Goal: Information Seeking & Learning: Learn about a topic

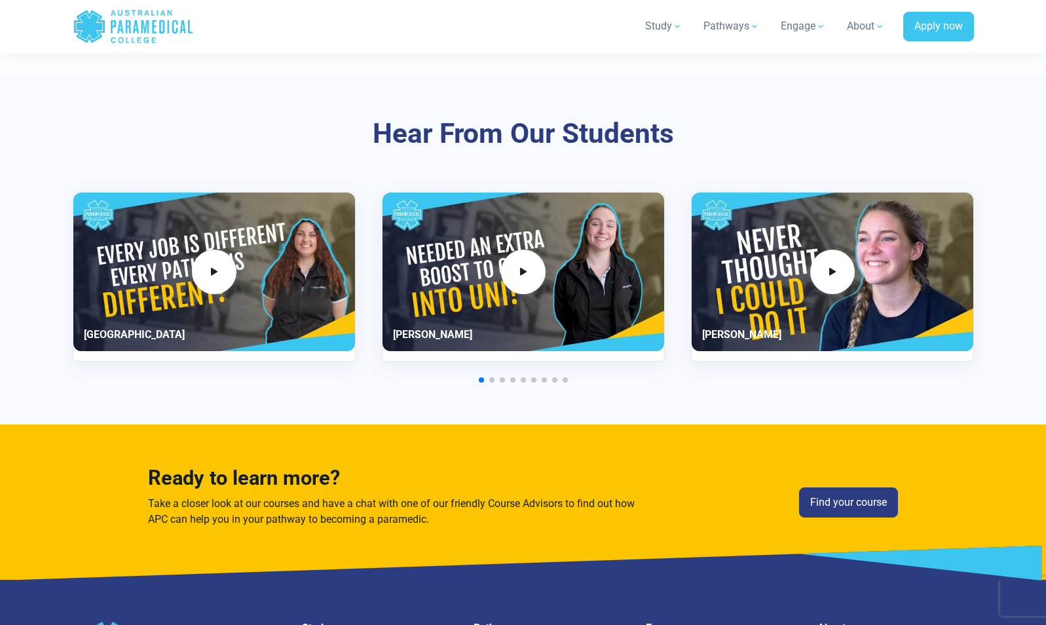
scroll to position [3074, 0]
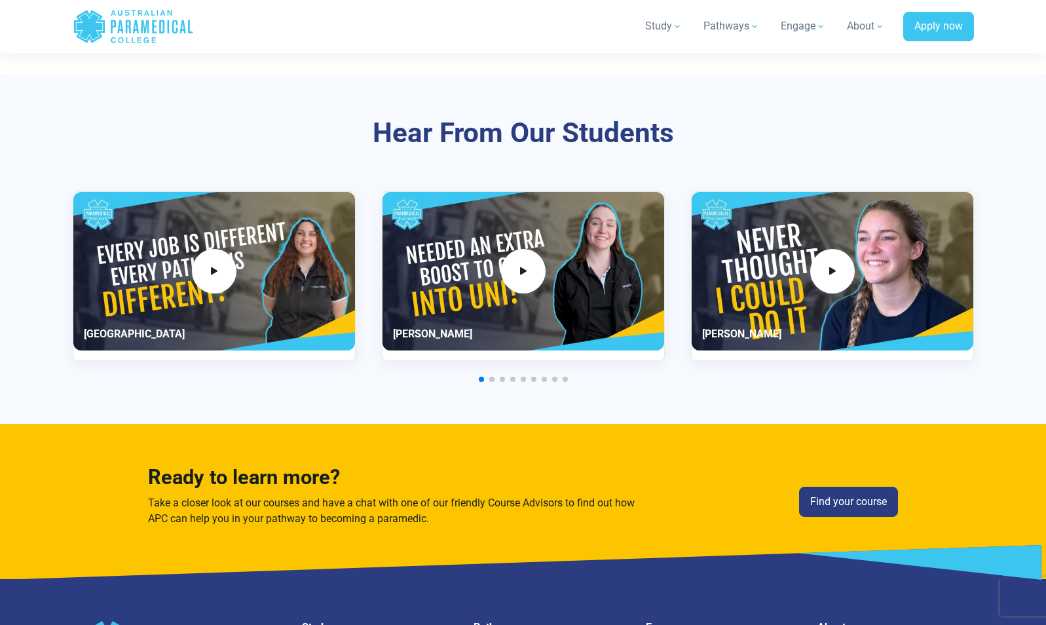
click at [492, 378] on span "Go to slide 2" at bounding box center [491, 379] width 5 height 5
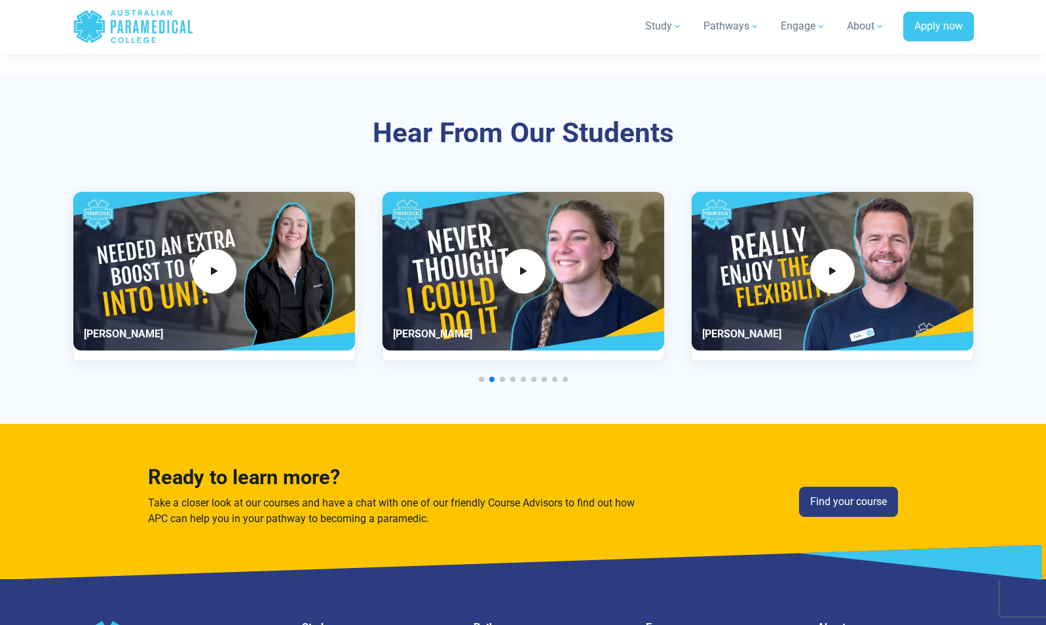
click at [506, 378] on div at bounding box center [523, 379] width 901 height 5
click at [503, 378] on span "Go to slide 3" at bounding box center [502, 379] width 5 height 5
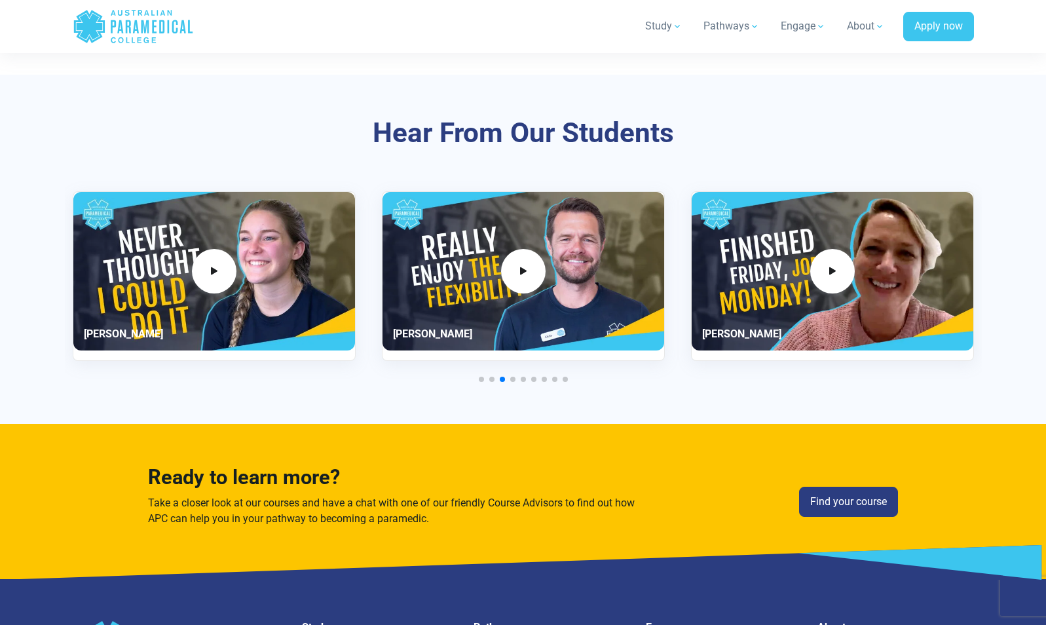
click at [515, 378] on span "Go to slide 4" at bounding box center [512, 379] width 5 height 5
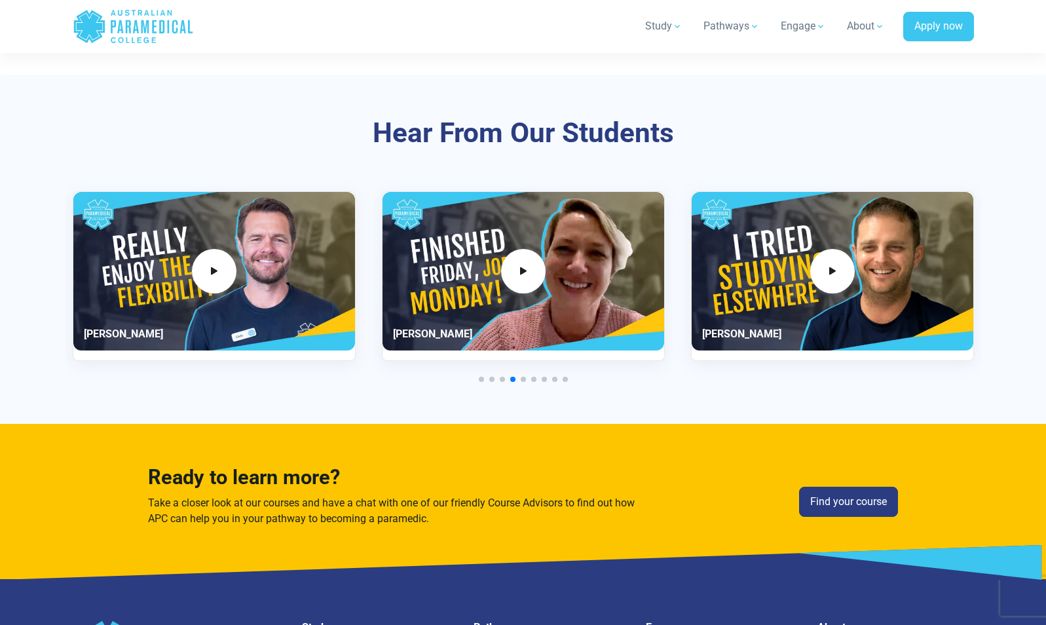
click at [523, 378] on span "Go to slide 5" at bounding box center [523, 379] width 5 height 5
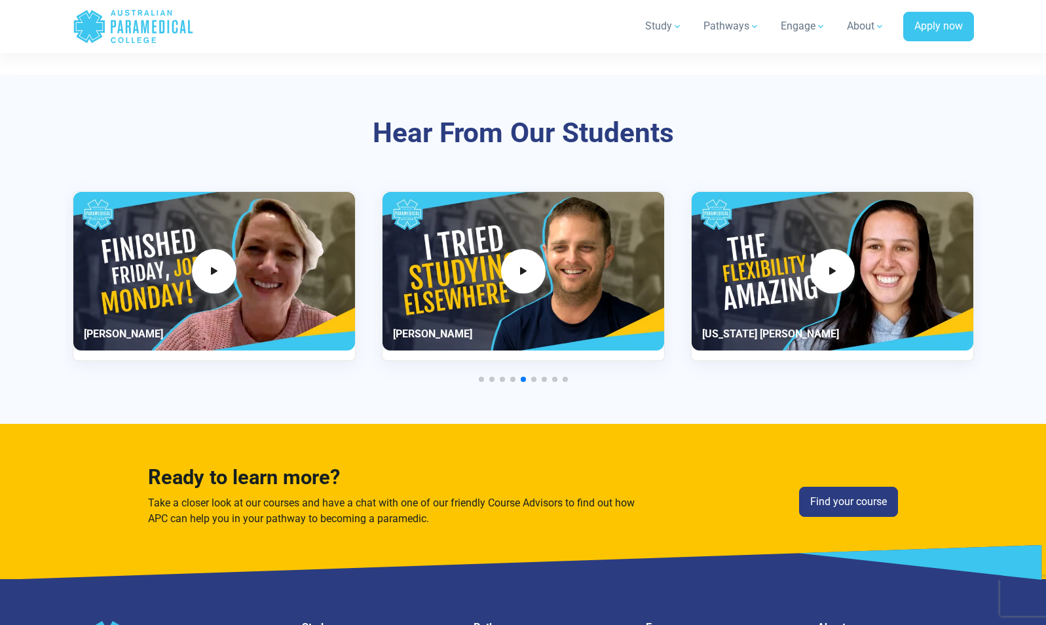
click at [533, 380] on span "Go to slide 6" at bounding box center [533, 379] width 5 height 5
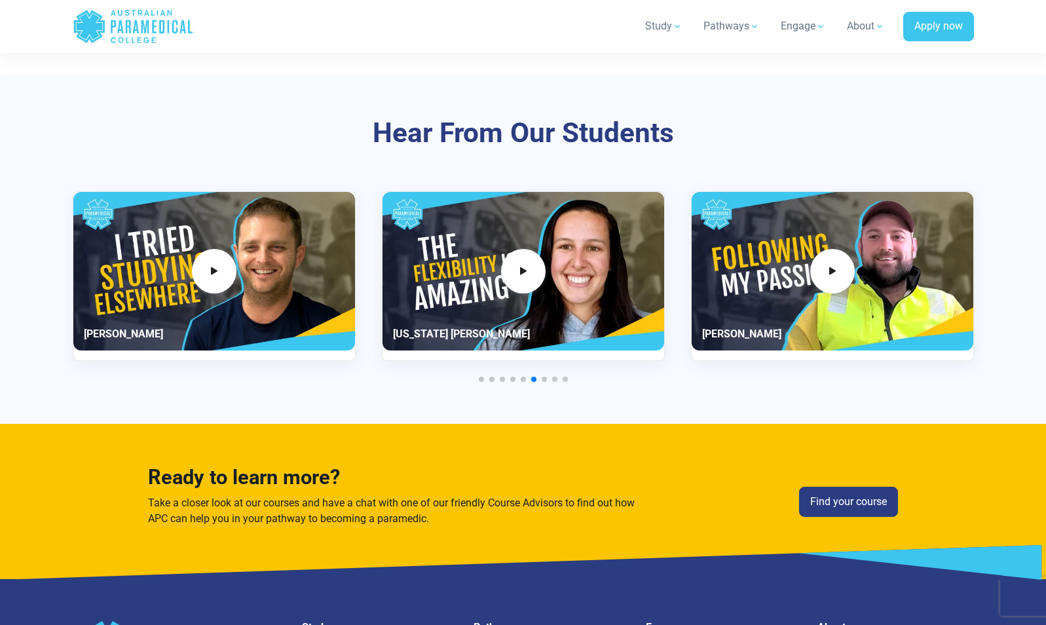
click at [543, 380] on span "Go to slide 7" at bounding box center [544, 379] width 5 height 5
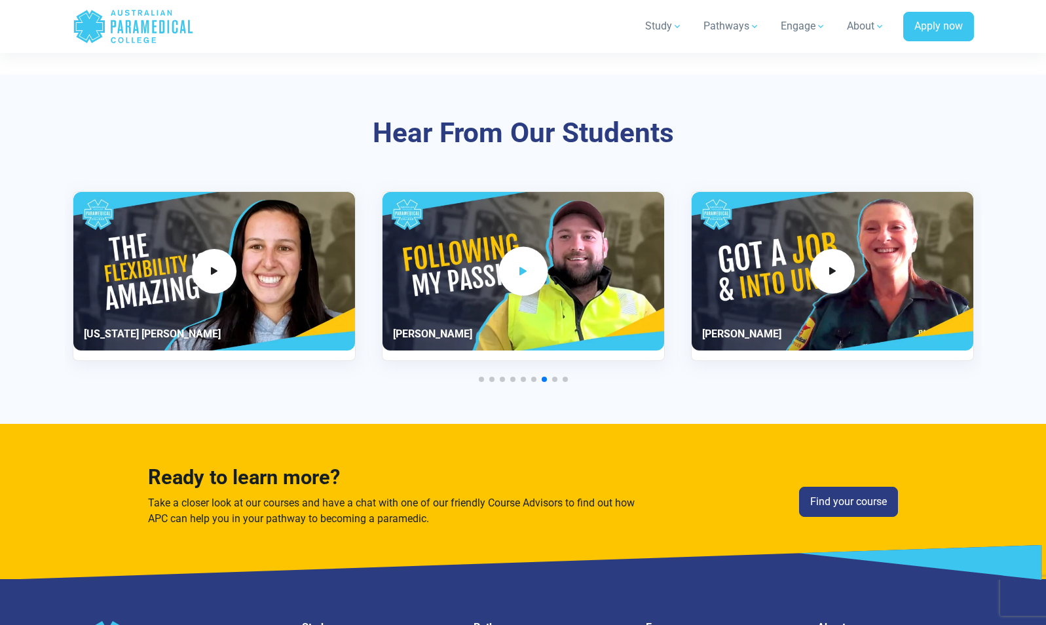
click at [523, 274] on icon "8 / 11" at bounding box center [523, 272] width 14 height 22
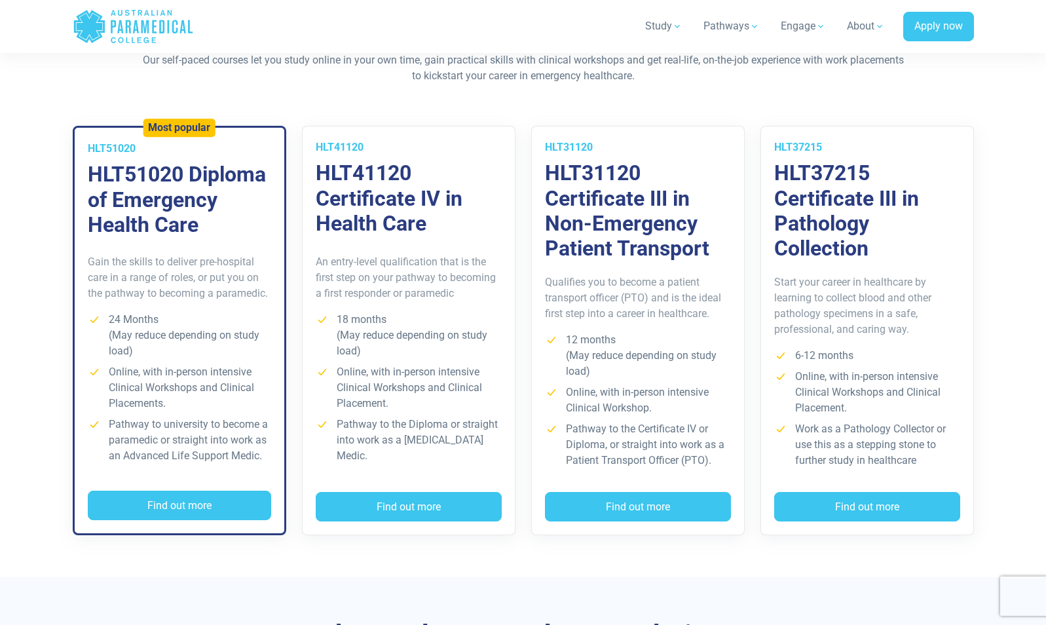
scroll to position [1055, 0]
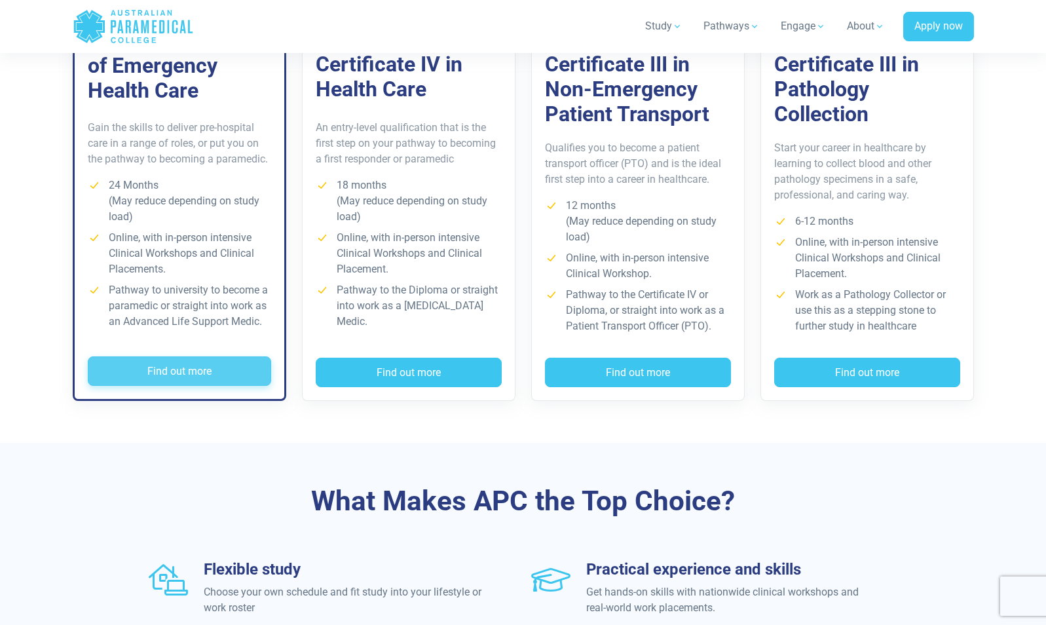
click at [225, 377] on button "Find out more" at bounding box center [179, 371] width 183 height 30
